Goal: Find specific page/section: Find specific page/section

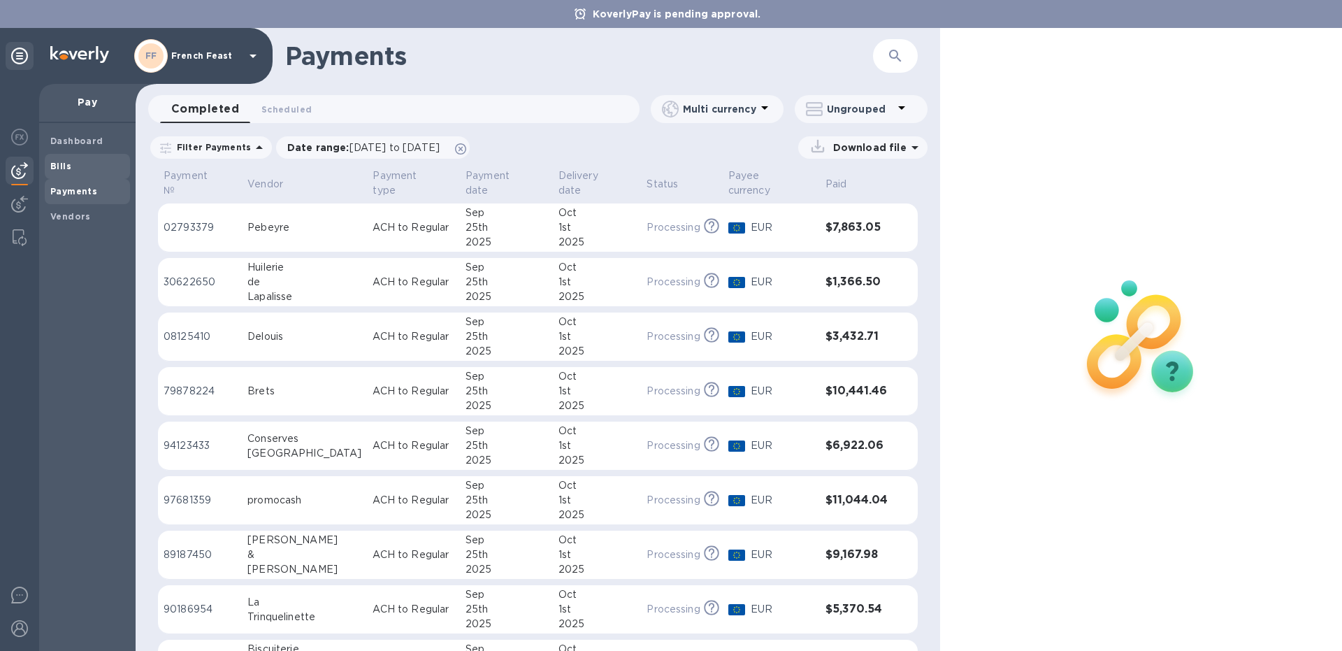
click at [70, 166] on b "Bills" at bounding box center [60, 166] width 21 height 10
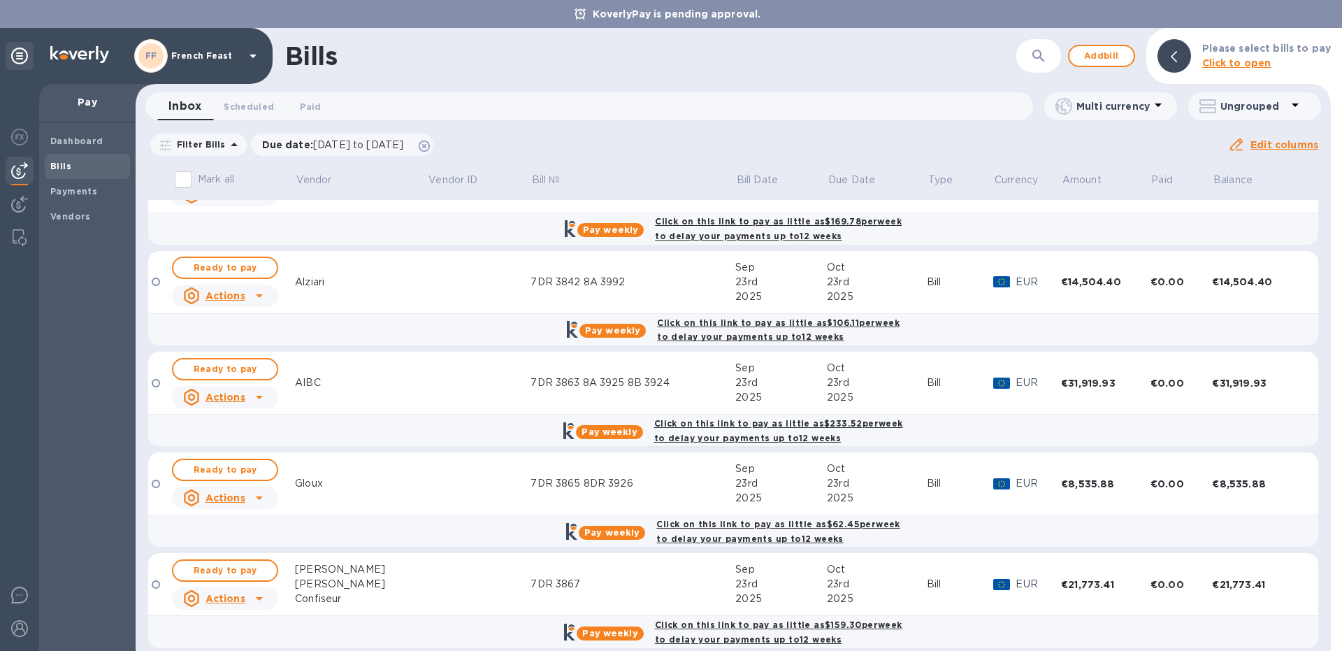
scroll to position [59, 0]
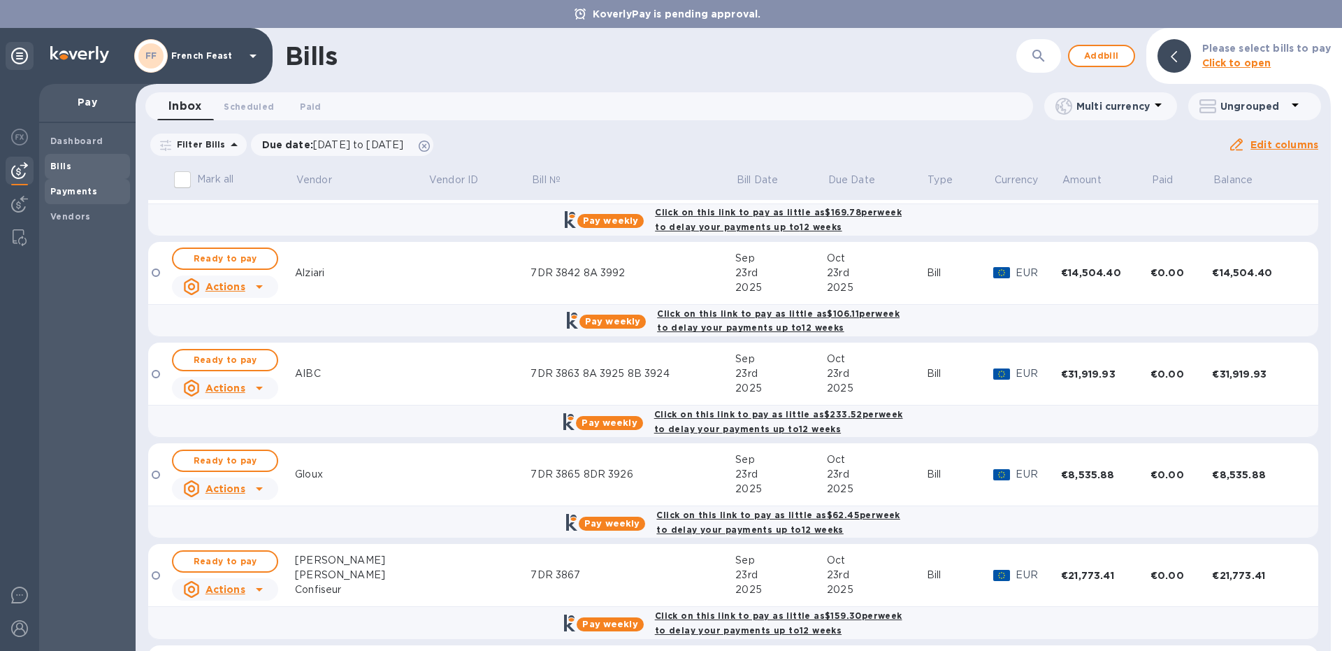
click at [96, 194] on span "Payments" at bounding box center [87, 191] width 74 height 14
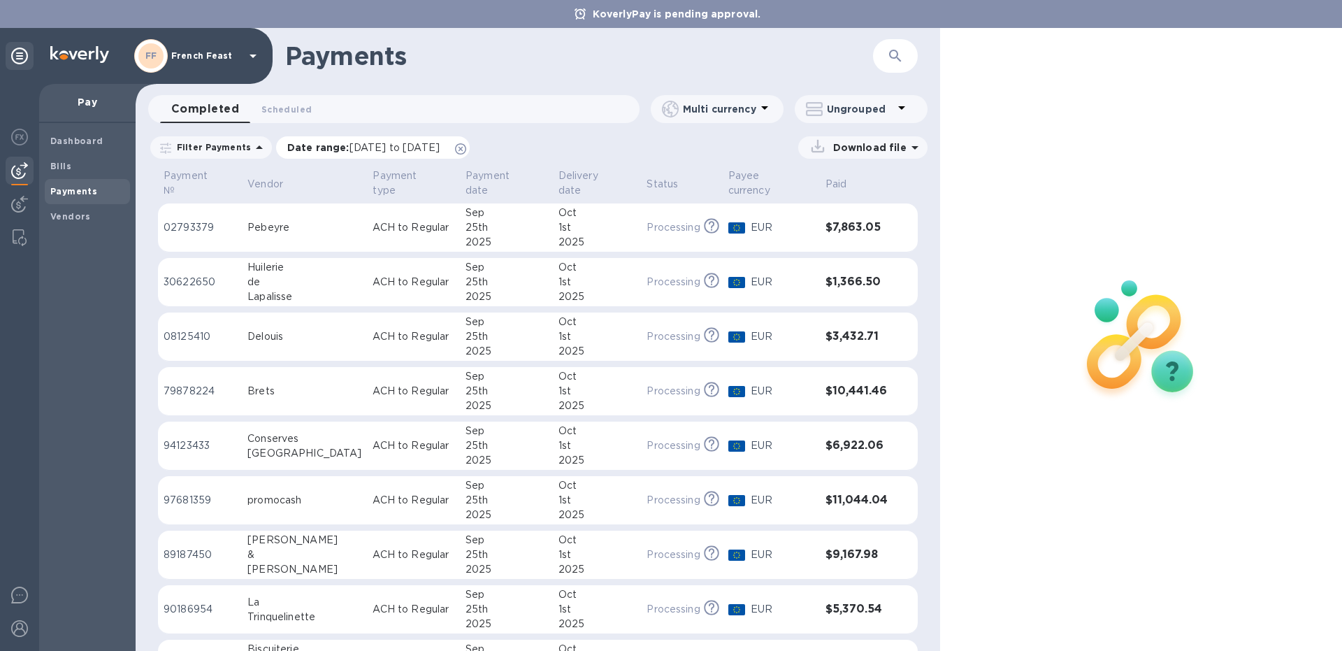
click at [385, 146] on span "[DATE] to [DATE]" at bounding box center [394, 147] width 90 height 11
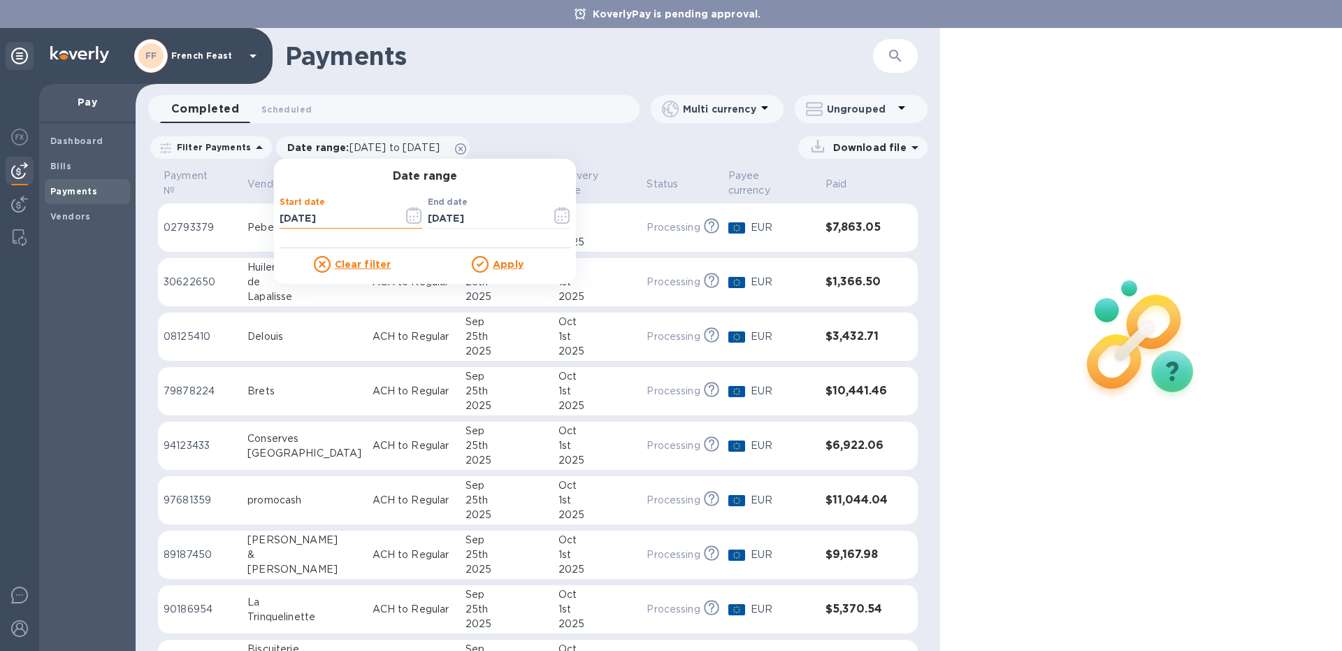
click at [288, 219] on input "[DATE]" at bounding box center [336, 218] width 113 height 21
type input "[DATE]"
click at [495, 260] on u "Apply" at bounding box center [508, 264] width 31 height 11
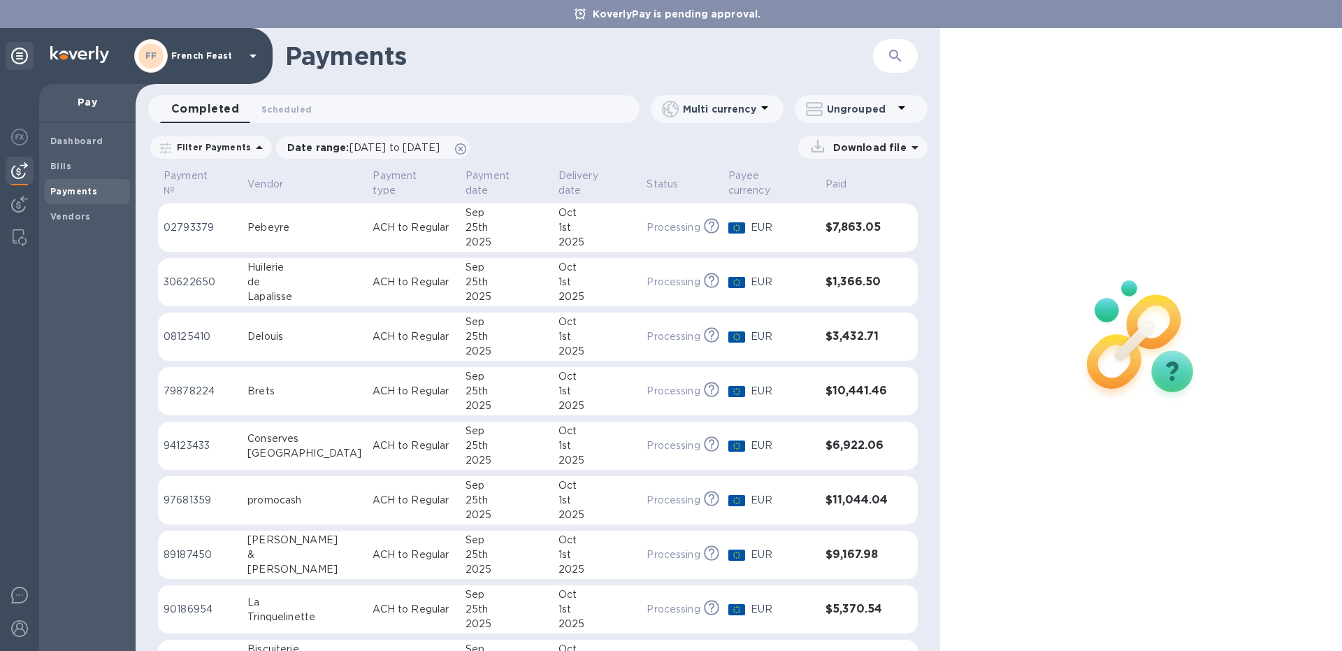
click at [889, 56] on icon "button" at bounding box center [895, 56] width 17 height 17
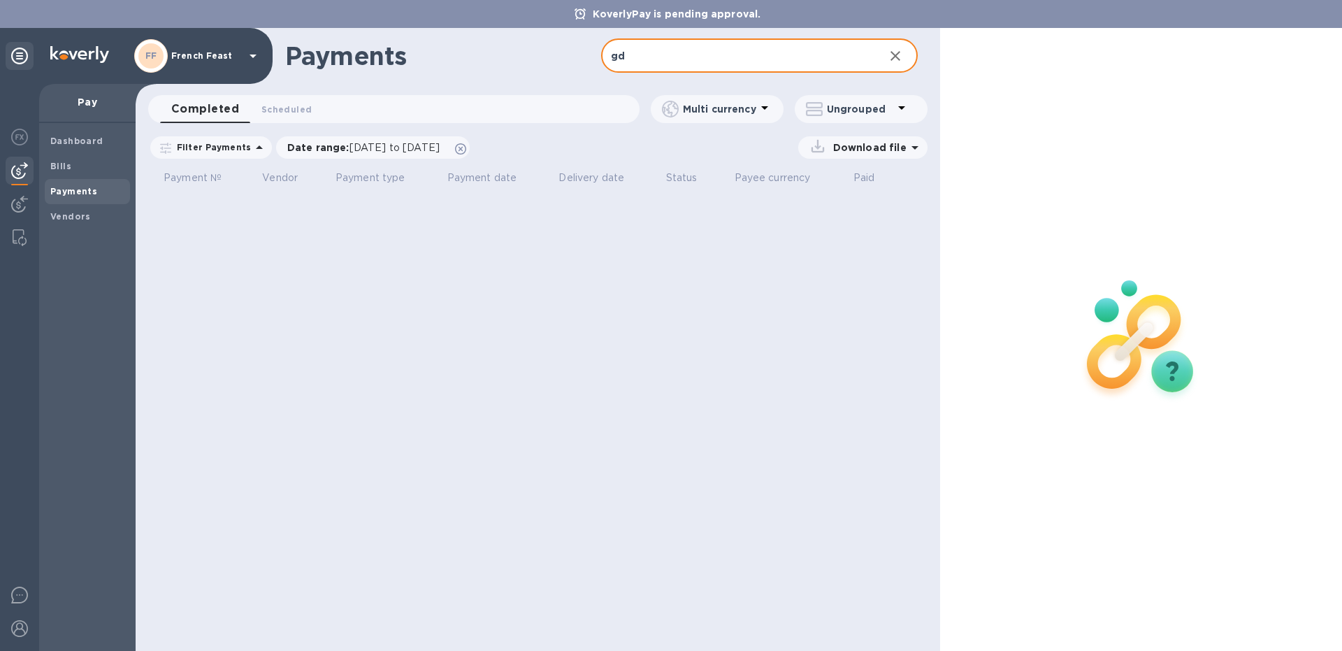
type input "g"
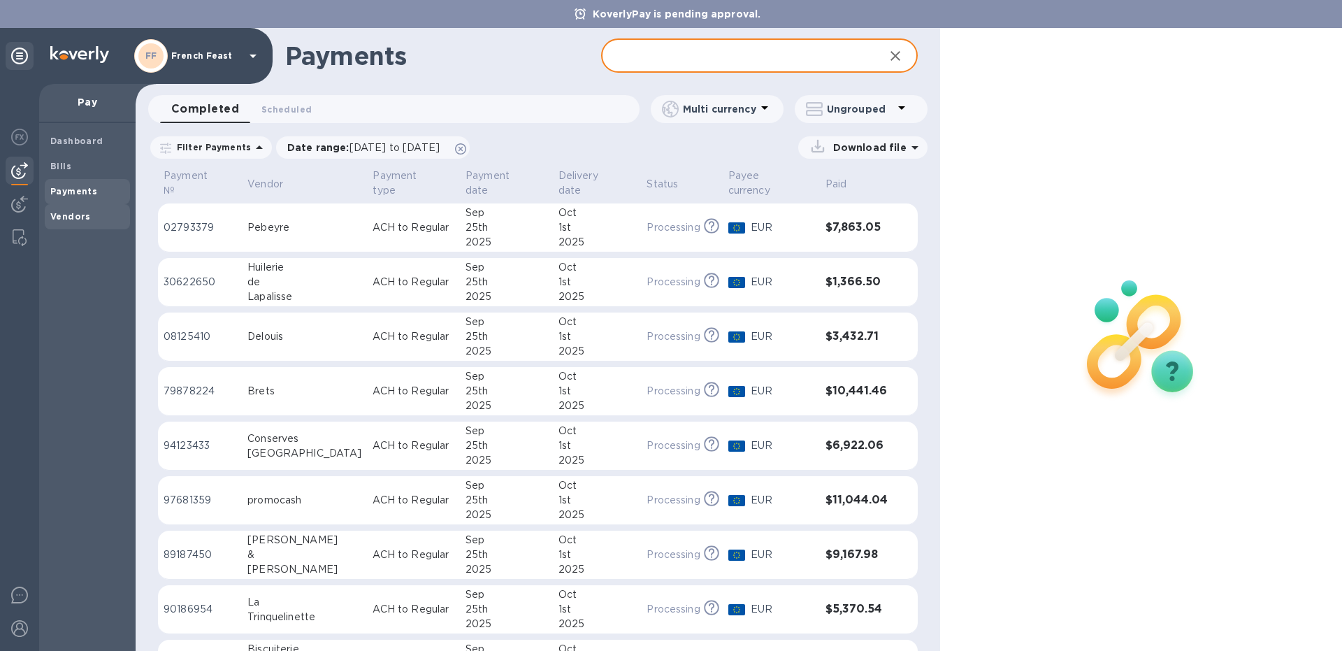
click at [87, 218] on b "Vendors" at bounding box center [70, 216] width 41 height 10
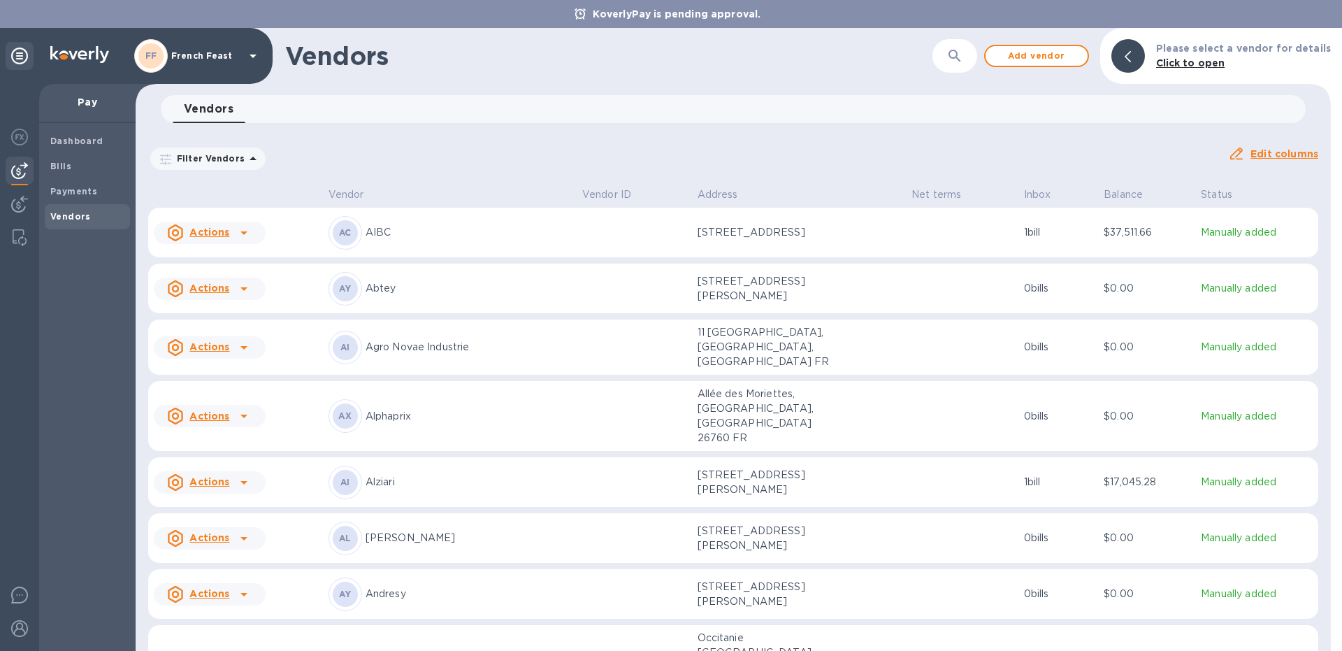
click at [959, 47] on button "button" at bounding box center [955, 56] width 34 height 34
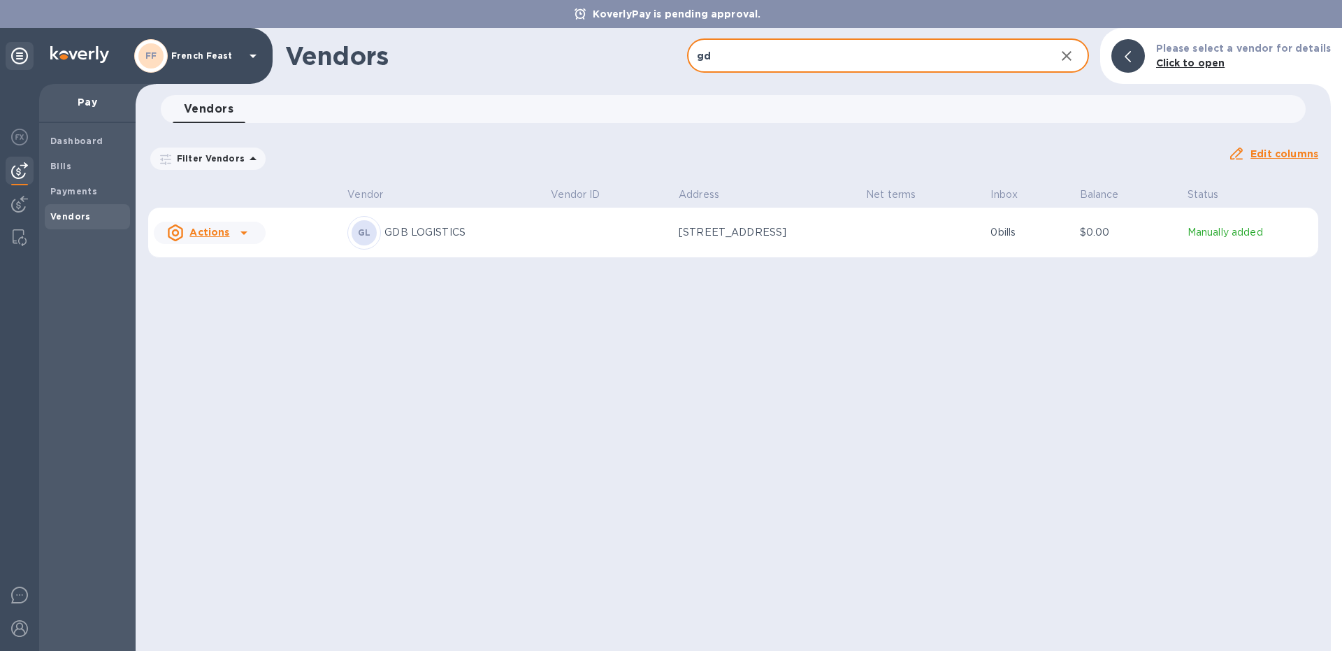
type input "gd"
click at [447, 226] on p "GDB LOGISTICS" at bounding box center [461, 232] width 155 height 15
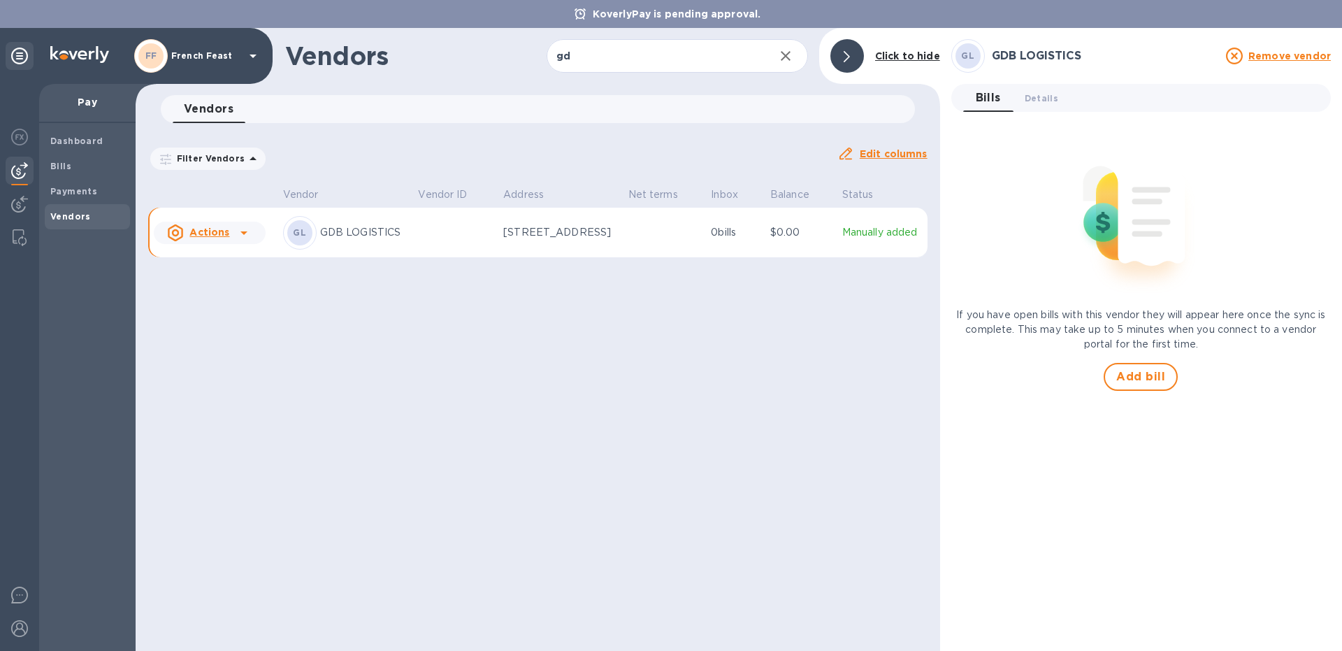
drag, startPoint x: 459, startPoint y: 342, endPoint x: 452, endPoint y: 340, distance: 7.5
click at [459, 342] on div "Vendors gd ​ Add vendor Click to hide Vendors 0 Filter Vendors Auto pay: All Ed…" at bounding box center [538, 339] width 804 height 623
click at [82, 165] on span "Bills" at bounding box center [87, 166] width 74 height 14
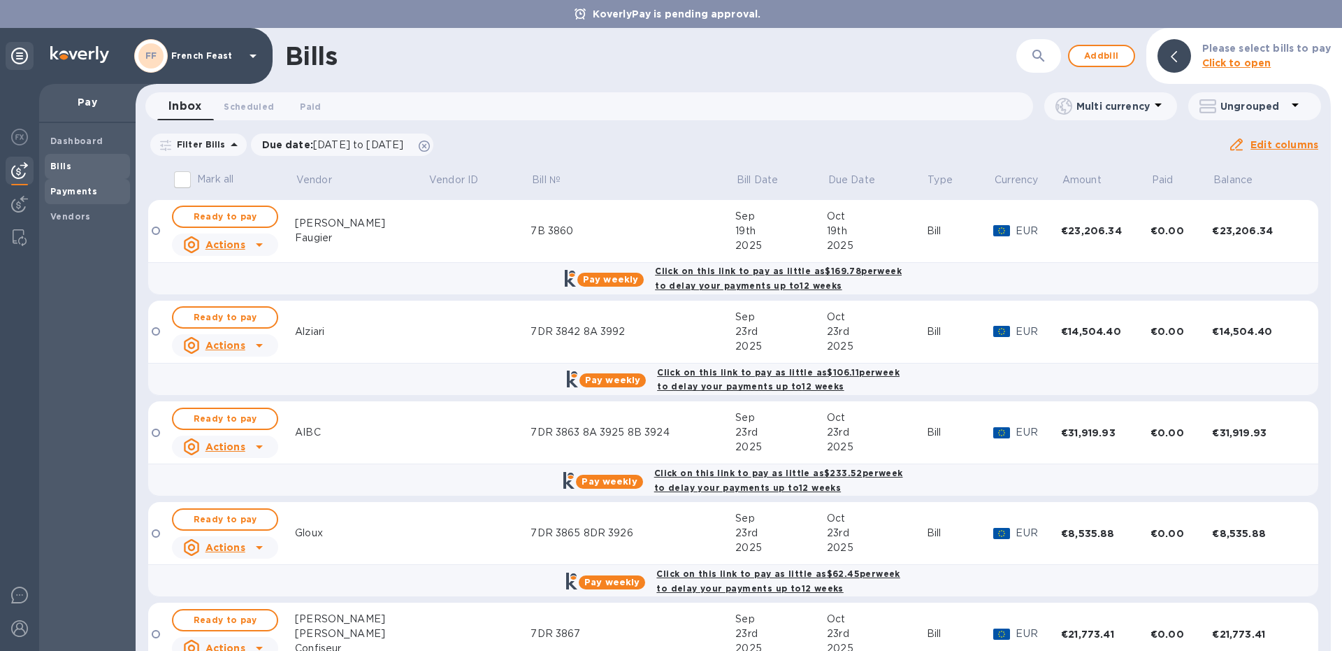
click at [61, 188] on b "Payments" at bounding box center [73, 191] width 47 height 10
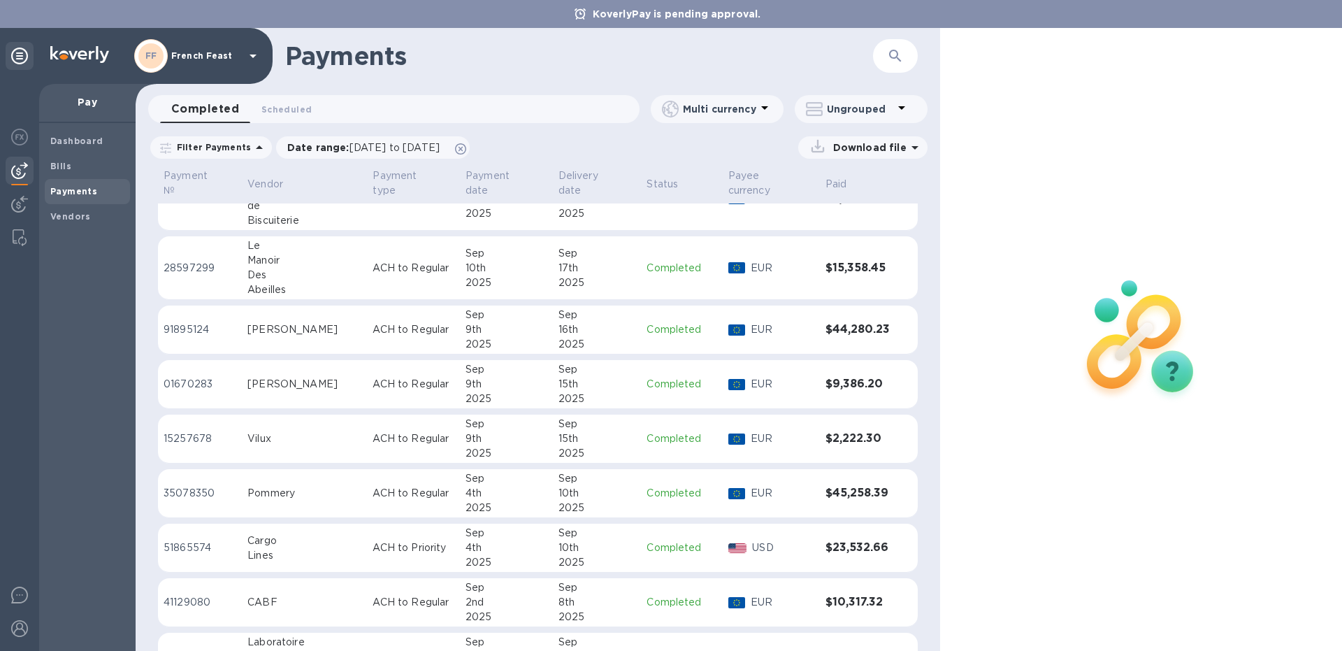
scroll to position [1336, 0]
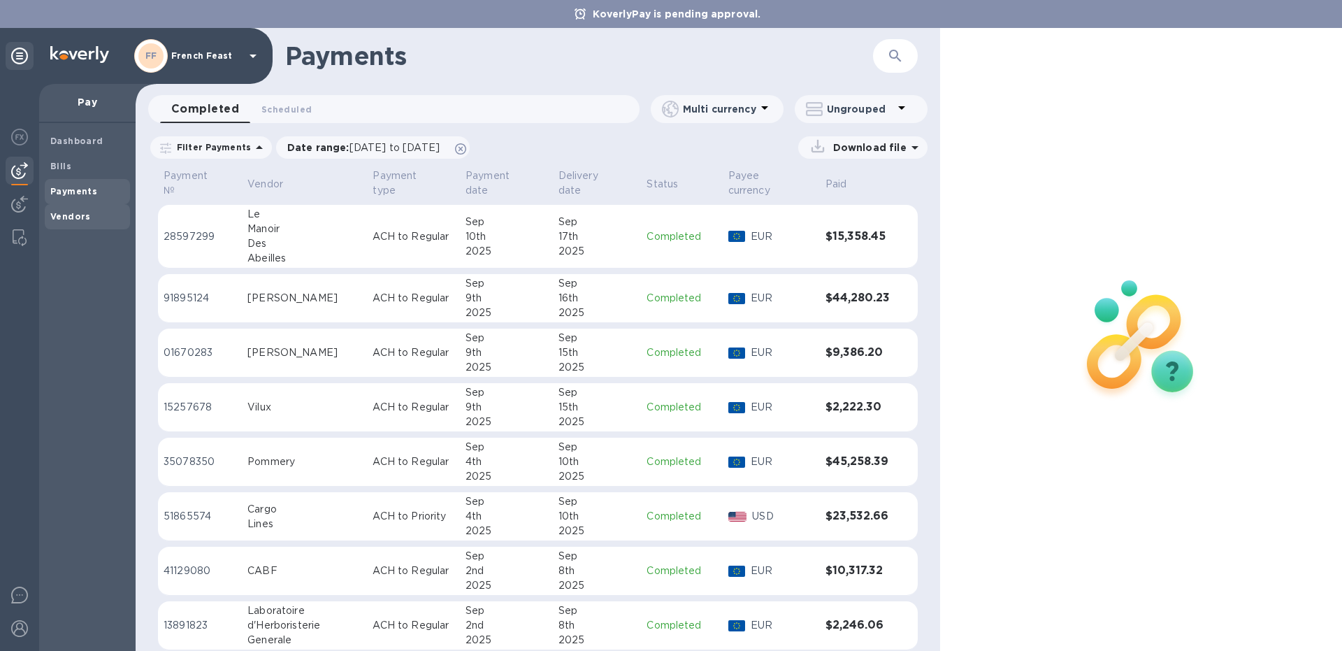
click at [75, 216] on b "Vendors" at bounding box center [70, 216] width 41 height 10
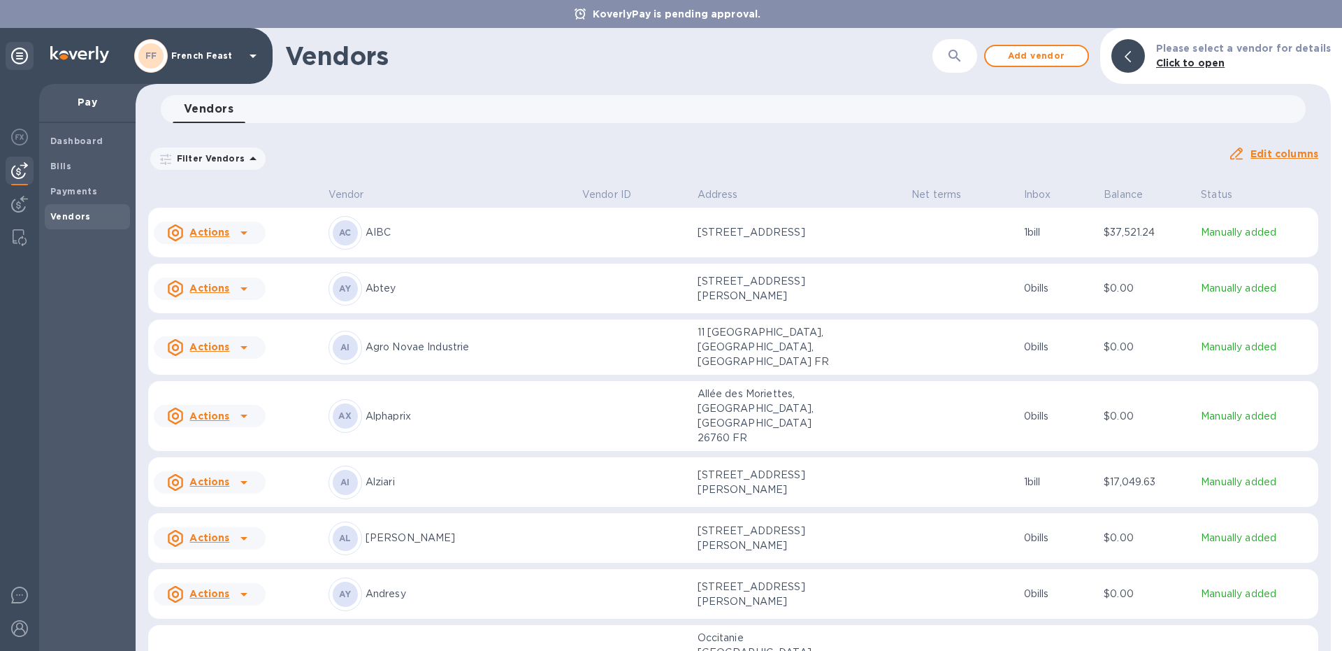
click at [952, 49] on icon "button" at bounding box center [954, 56] width 17 height 17
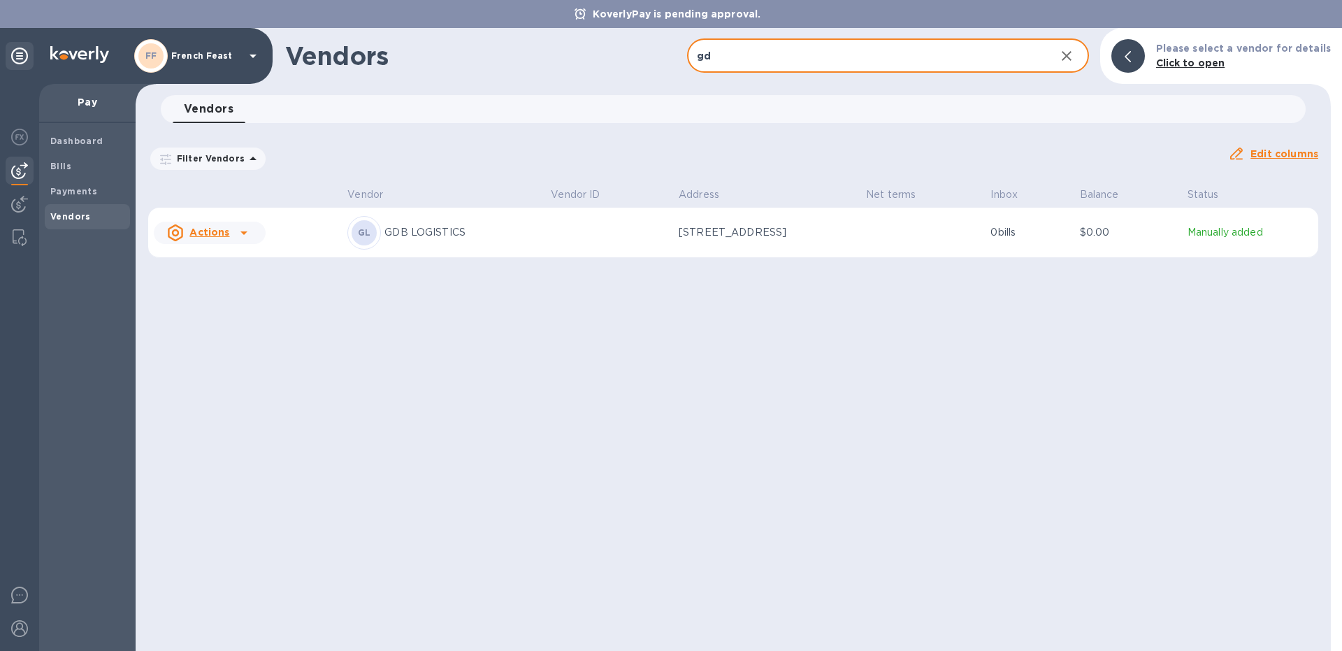
click at [512, 234] on p "GDB LOGISTICS" at bounding box center [461, 232] width 155 height 15
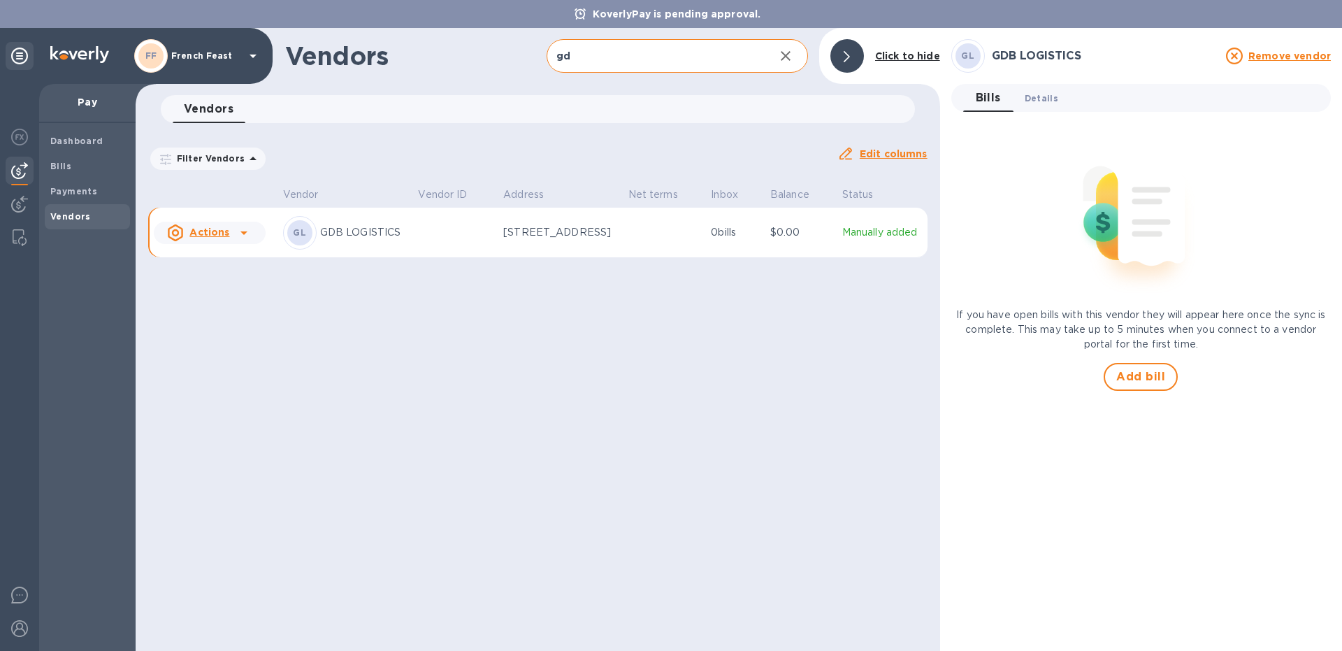
click at [1033, 103] on span "Details 0" at bounding box center [1041, 98] width 34 height 15
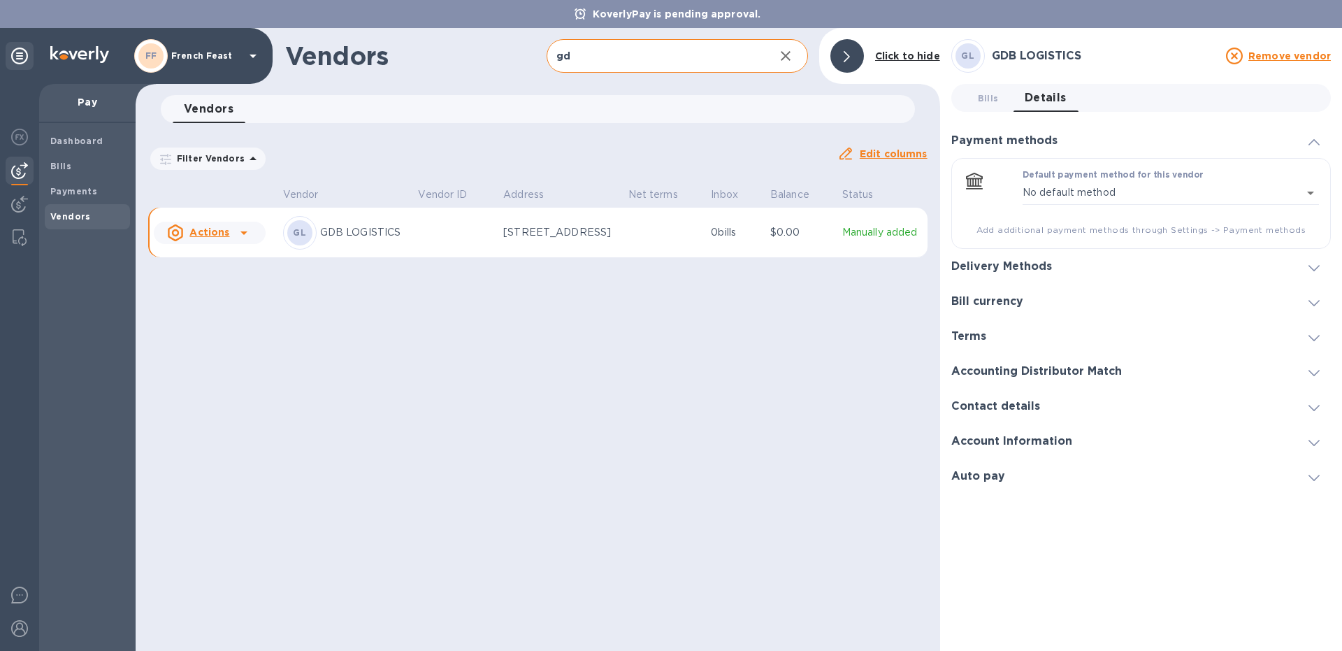
click at [993, 268] on h3 "Delivery Methods" at bounding box center [1001, 266] width 101 height 13
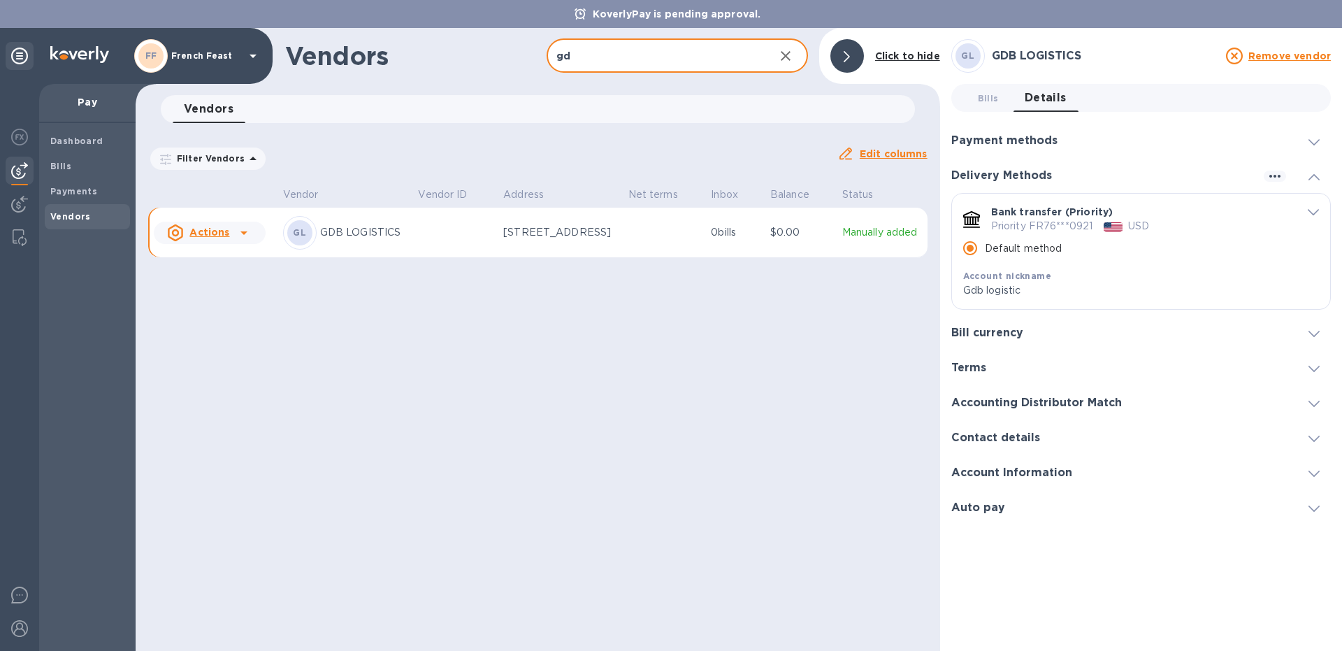
click at [582, 60] on input "gd" at bounding box center [654, 56] width 217 height 34
type input "g"
